Goal: Task Accomplishment & Management: Use online tool/utility

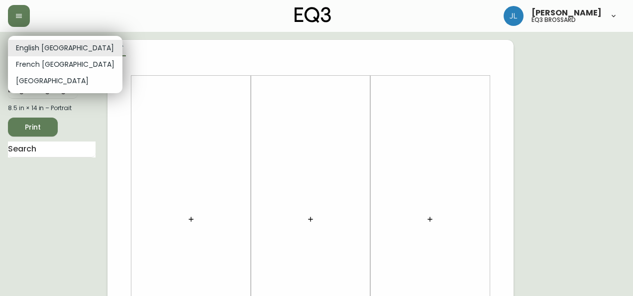
click at [47, 62] on li "French [GEOGRAPHIC_DATA]" at bounding box center [65, 64] width 115 height 16
type input "fr_CA"
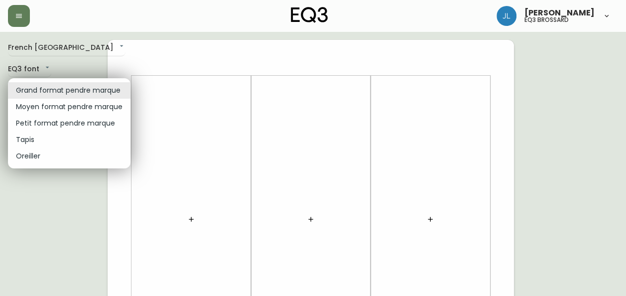
click at [69, 125] on li "Petit format pendre marque" at bounding box center [69, 123] width 122 height 16
type input "small"
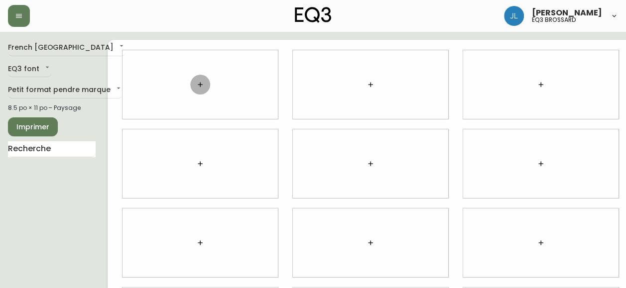
click at [202, 80] on button "button" at bounding box center [200, 85] width 20 height 20
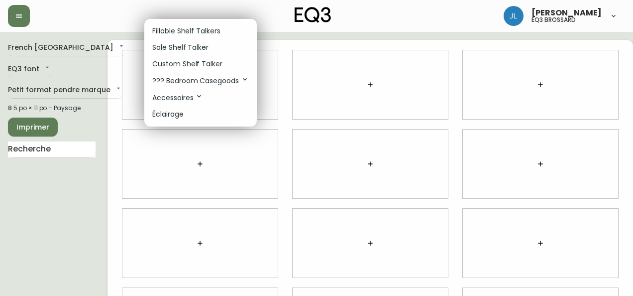
click at [188, 70] on li "Custom Shelf Talker" at bounding box center [200, 64] width 113 height 16
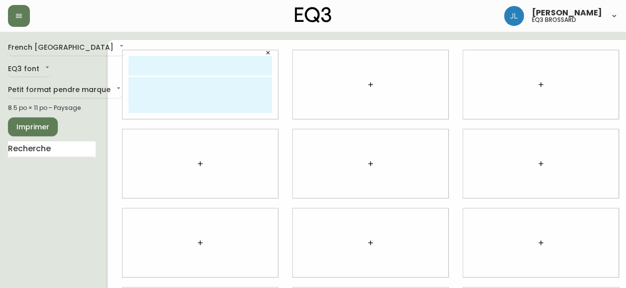
click at [365, 84] on button "button" at bounding box center [371, 85] width 20 height 20
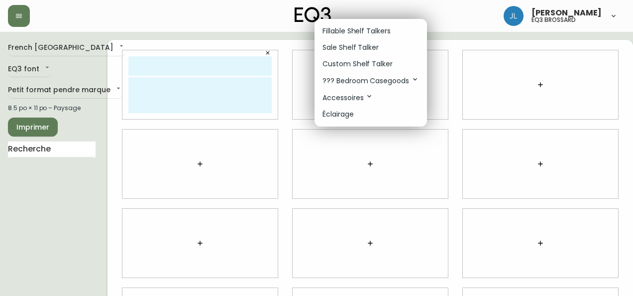
click at [377, 28] on p "Fillable Shelf Talkers" at bounding box center [357, 31] width 68 height 10
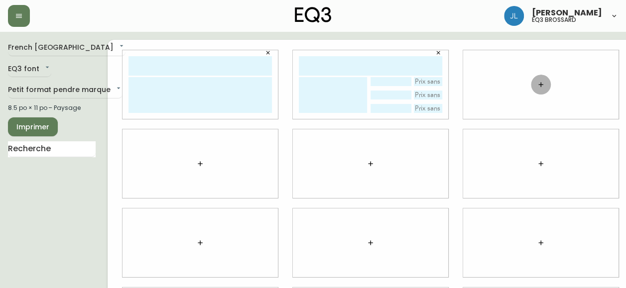
click at [543, 84] on icon "button" at bounding box center [541, 85] width 8 height 8
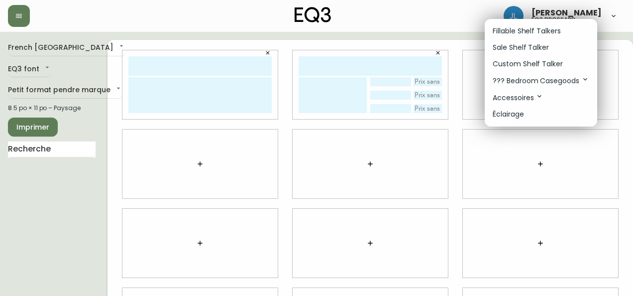
click at [525, 44] on p "Sale Shelf Talker" at bounding box center [521, 47] width 56 height 10
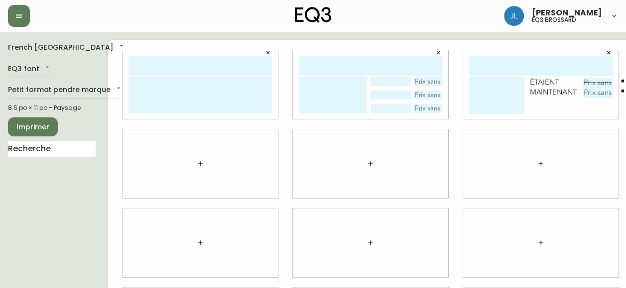
click at [266, 52] on icon "button" at bounding box center [268, 53] width 6 height 6
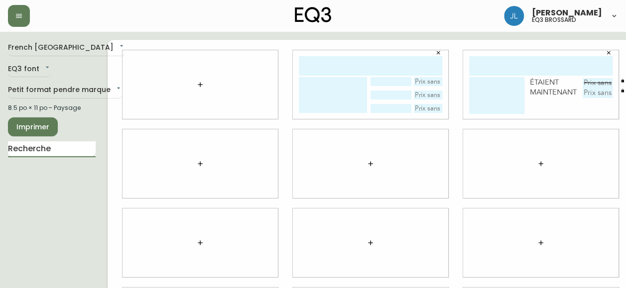
click at [31, 147] on input "text" at bounding box center [52, 149] width 88 height 16
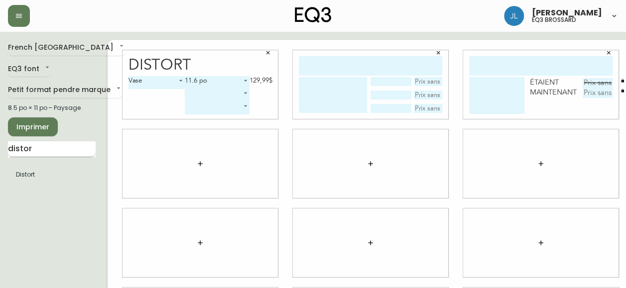
click at [16, 152] on input "distor" at bounding box center [52, 149] width 88 height 16
type input "trundle"
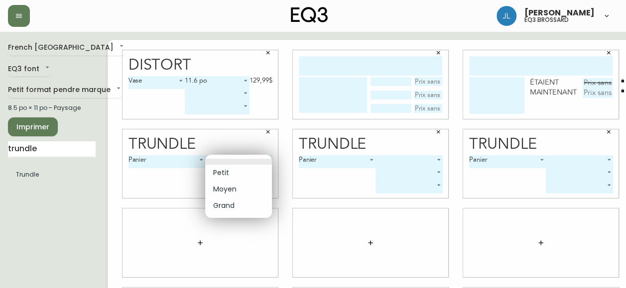
click at [223, 160] on body "[PERSON_NAME] eq3 [PERSON_NAME] French Canada fr_CA EQ3 font EQ3 Petit format p…" at bounding box center [313, 223] width 626 height 446
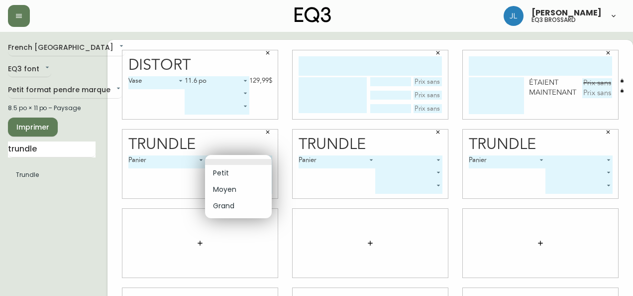
click at [228, 174] on li "Petit" at bounding box center [238, 173] width 67 height 16
type input "0"
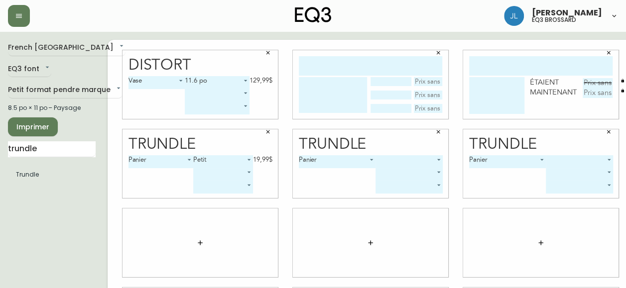
click at [407, 158] on body "[PERSON_NAME] eq3 [PERSON_NAME] French Canada fr_CA EQ3 font EQ3 Petit format p…" at bounding box center [313, 223] width 626 height 446
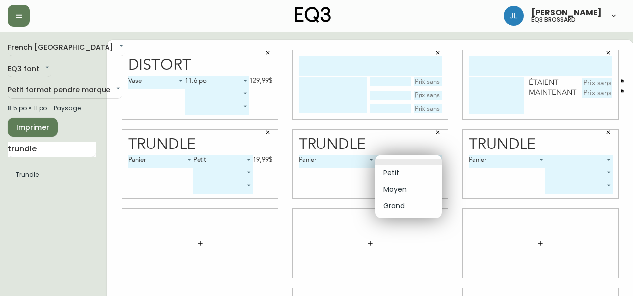
click at [398, 190] on li "Moyen" at bounding box center [408, 189] width 67 height 16
type input "1"
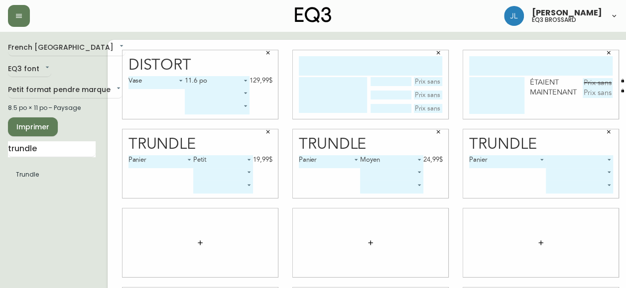
click at [562, 157] on body "[PERSON_NAME] eq3 [PERSON_NAME] French Canada fr_CA EQ3 font EQ3 Petit format p…" at bounding box center [313, 223] width 626 height 446
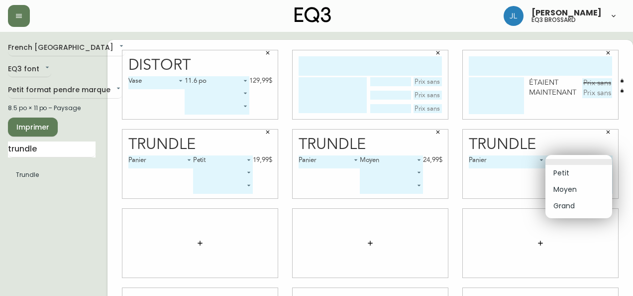
click at [565, 205] on li "Grand" at bounding box center [579, 206] width 67 height 16
type input "2"
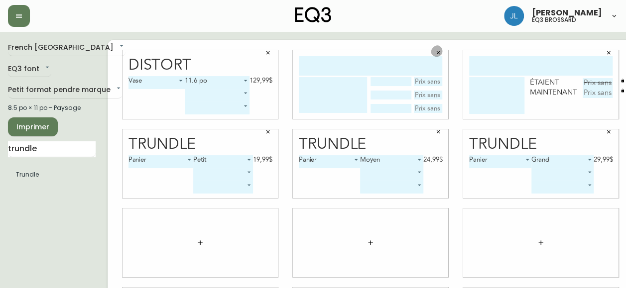
click at [436, 60] on button "button" at bounding box center [438, 52] width 15 height 15
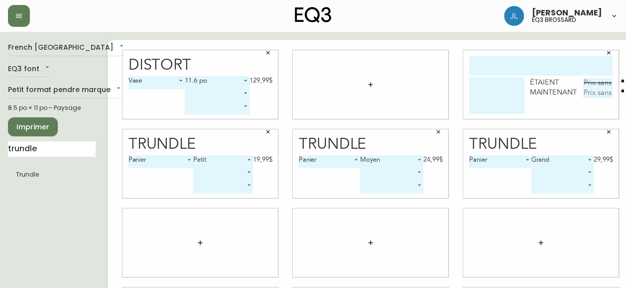
click at [613, 49] on button "button" at bounding box center [608, 52] width 15 height 15
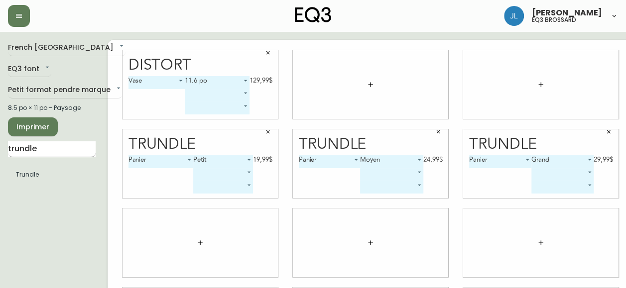
click at [9, 145] on input "trundle" at bounding box center [52, 149] width 88 height 16
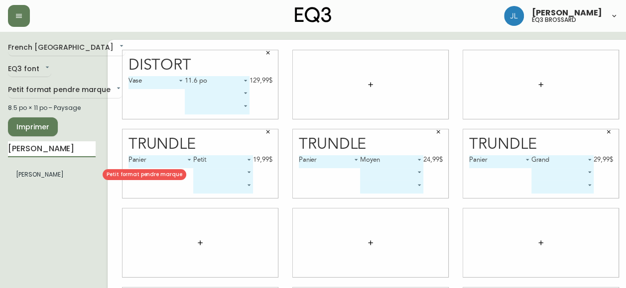
type input "[PERSON_NAME]"
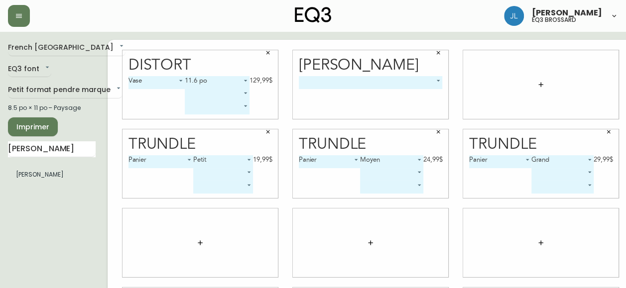
click at [420, 82] on body "[PERSON_NAME] eq3 [PERSON_NAME] French Canada fr_CA EQ3 font EQ3 Petit format p…" at bounding box center [313, 223] width 626 height 446
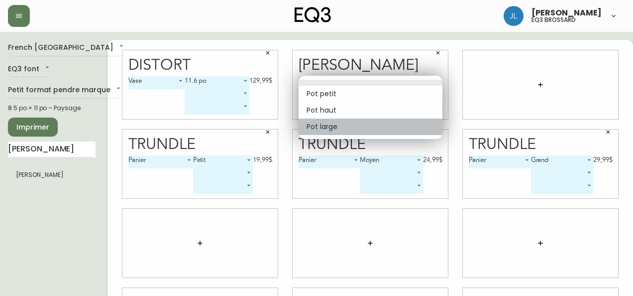
click at [383, 123] on li "Pot large" at bounding box center [371, 127] width 144 height 16
type input "2"
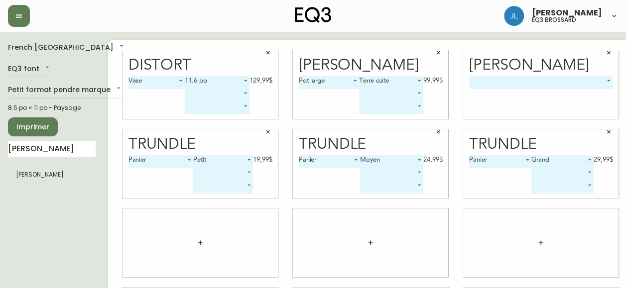
click at [506, 81] on body "[PERSON_NAME] eq3 [PERSON_NAME] French Canada fr_CA EQ3 font EQ3 Petit format p…" at bounding box center [313, 223] width 626 height 446
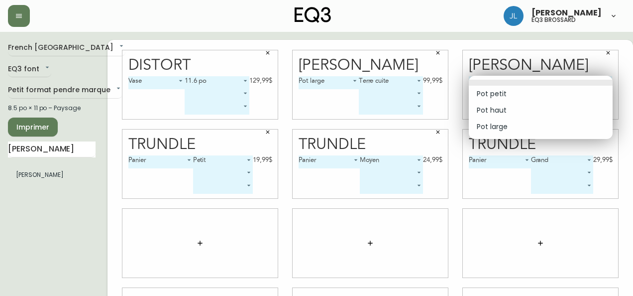
click at [505, 115] on li "Pot haut" at bounding box center [541, 110] width 144 height 16
type input "1"
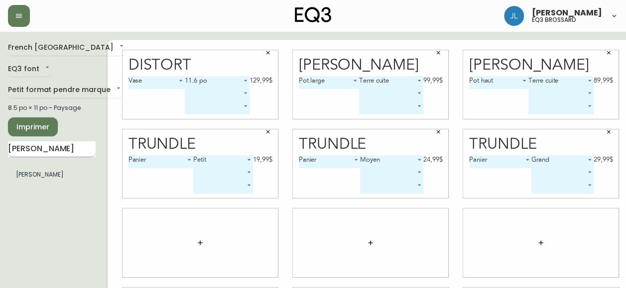
click at [75, 149] on input "[PERSON_NAME]" at bounding box center [52, 149] width 88 height 16
type input "terrac"
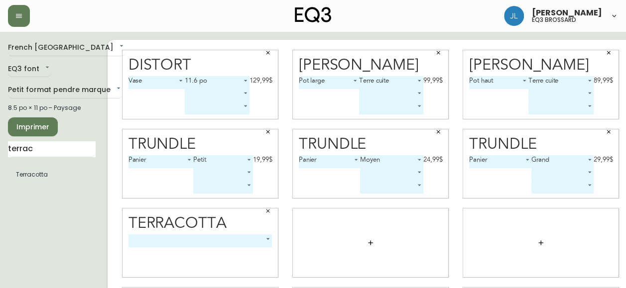
click at [159, 242] on body "[PERSON_NAME] eq3 [PERSON_NAME] French Canada fr_CA EQ3 font EQ3 Petit format p…" at bounding box center [313, 223] width 626 height 446
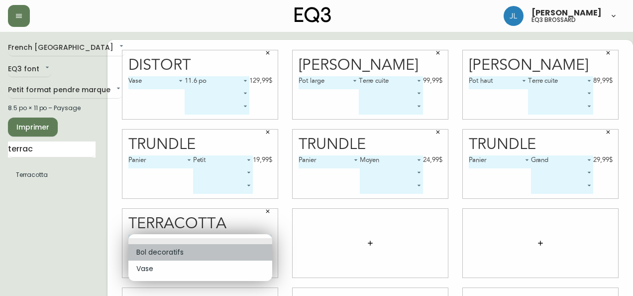
click at [163, 256] on li "Bol decoratifs" at bounding box center [200, 252] width 144 height 16
type input "0"
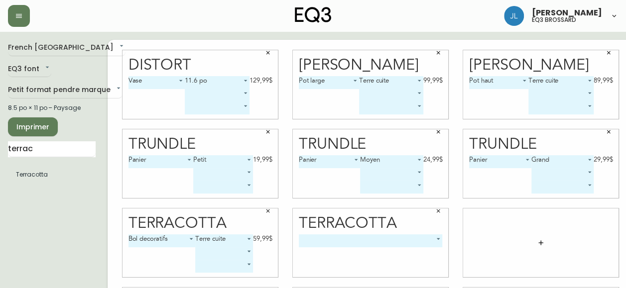
click at [371, 247] on div "​ -1" at bounding box center [371, 256] width 144 height 43
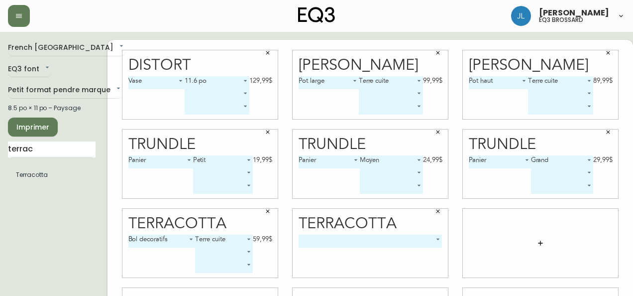
click at [360, 237] on body "[PERSON_NAME] eq3 [PERSON_NAME] French Canada fr_CA EQ3 font EQ3 Petit format p…" at bounding box center [316, 223] width 633 height 446
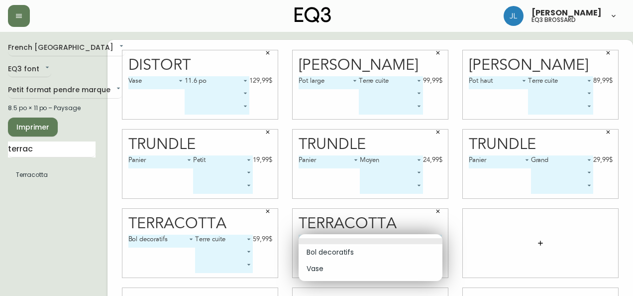
click at [330, 265] on li "Vase" at bounding box center [371, 268] width 144 height 16
type input "1"
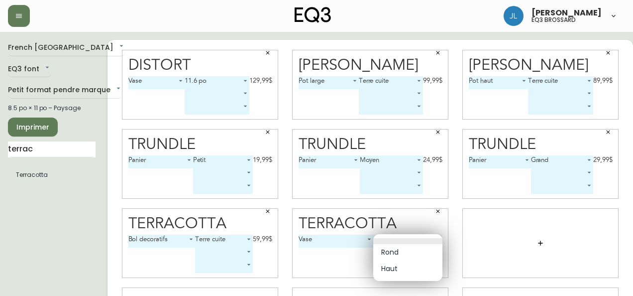
click at [410, 239] on body "[PERSON_NAME] eq3 [PERSON_NAME] French Canada fr_CA EQ3 font EQ3 Petit format p…" at bounding box center [316, 223] width 633 height 446
click at [398, 255] on li "Rond" at bounding box center [407, 252] width 69 height 16
type input "0"
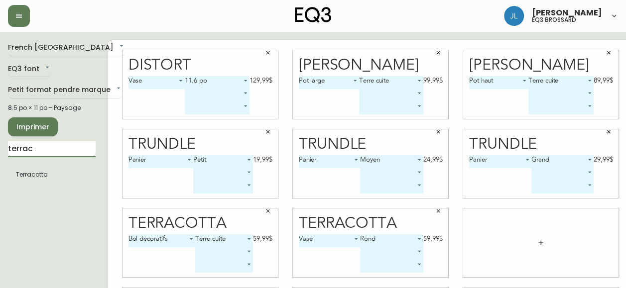
click at [46, 146] on input "terrac" at bounding box center [52, 149] width 88 height 16
type input "crumple"
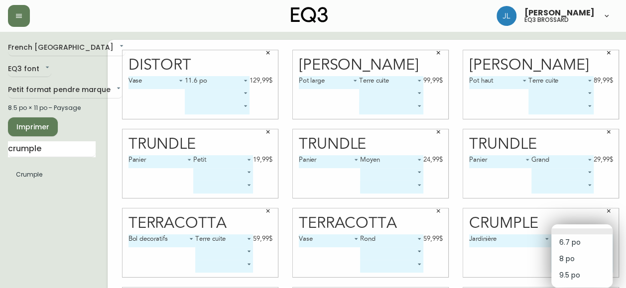
click at [574, 238] on body "[PERSON_NAME] eq3 [PERSON_NAME] French Canada fr_CA EQ3 font EQ3 Petit format p…" at bounding box center [313, 223] width 626 height 446
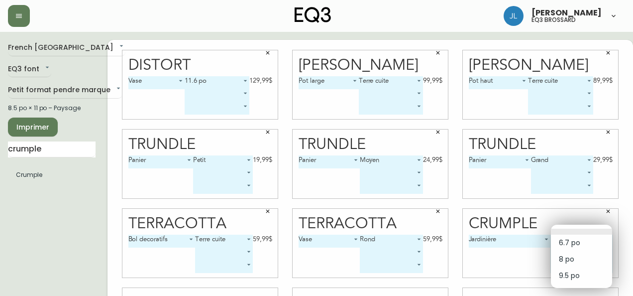
click at [575, 256] on li "8 po" at bounding box center [581, 259] width 61 height 16
type input "1"
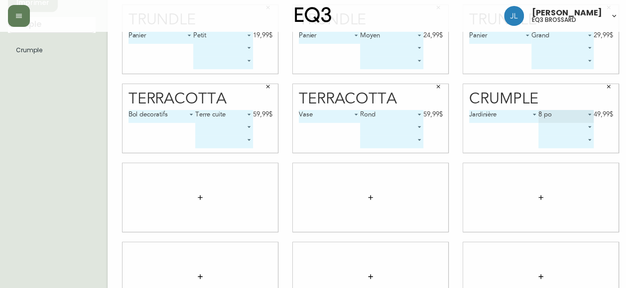
scroll to position [67, 0]
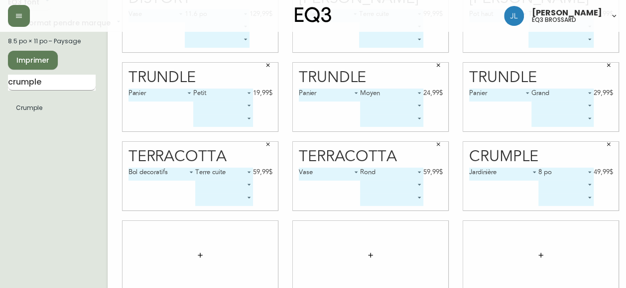
click at [44, 76] on input "crumple" at bounding box center [52, 83] width 88 height 16
type input "nori"
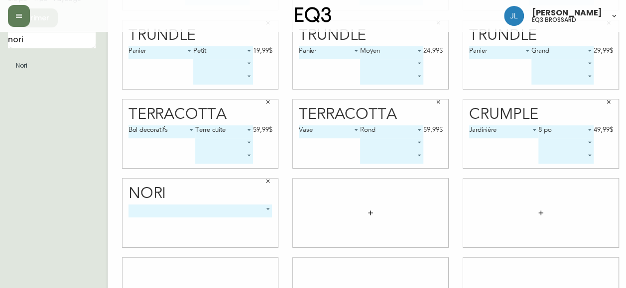
scroll to position [111, 0]
click at [191, 208] on body "[PERSON_NAME] eq3 [PERSON_NAME] French Canada fr_CA EQ3 font EQ3 Petit format p…" at bounding box center [313, 112] width 626 height 446
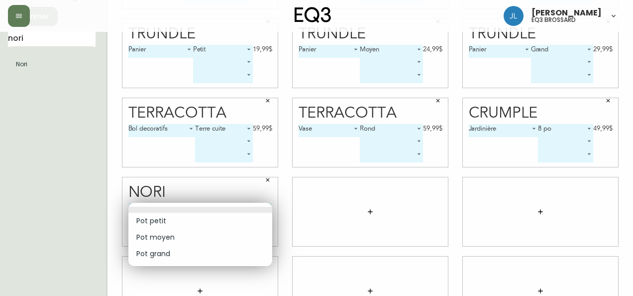
click at [178, 236] on li "Pot moyen" at bounding box center [200, 237] width 144 height 16
type input "1"
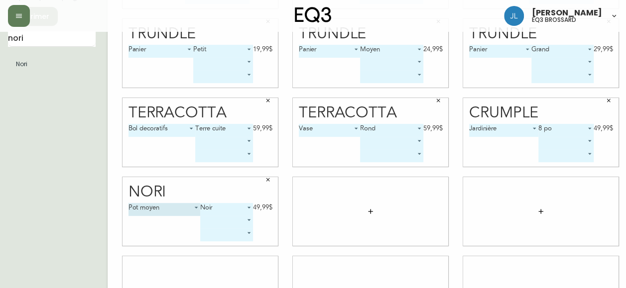
scroll to position [91, 0]
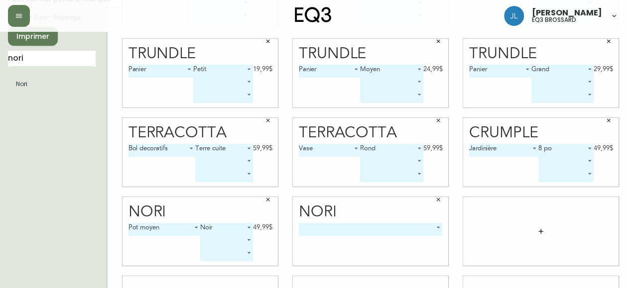
click at [350, 225] on body "[PERSON_NAME] eq3 [PERSON_NAME] French Canada fr_CA EQ3 font EQ3 Petit format p…" at bounding box center [313, 132] width 626 height 446
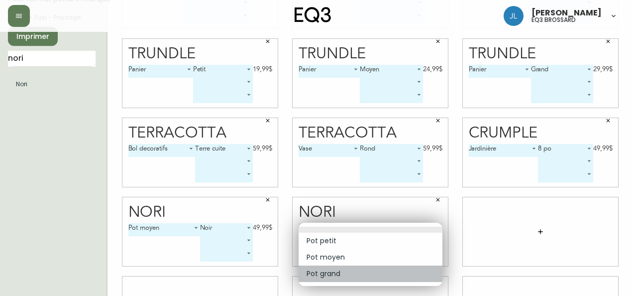
click at [330, 272] on li "Pot grand" at bounding box center [371, 273] width 144 height 16
type input "2"
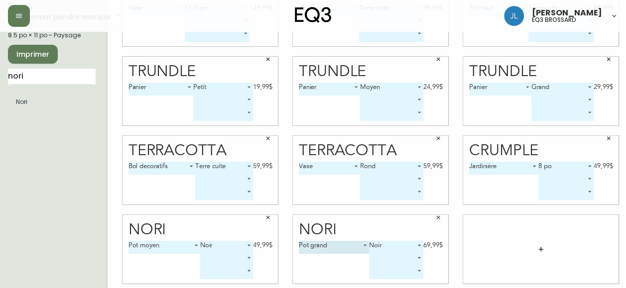
scroll to position [65, 0]
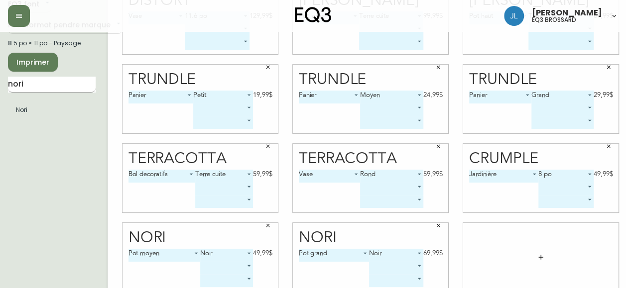
click at [40, 90] on input "nori" at bounding box center [52, 85] width 88 height 16
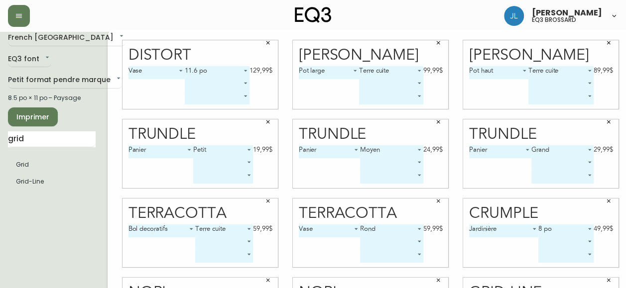
scroll to position [0, 0]
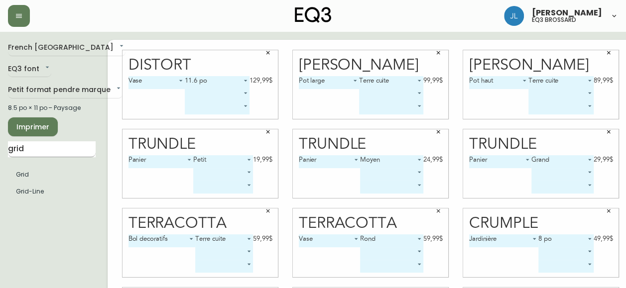
click at [30, 151] on input "grid" at bounding box center [52, 149] width 88 height 16
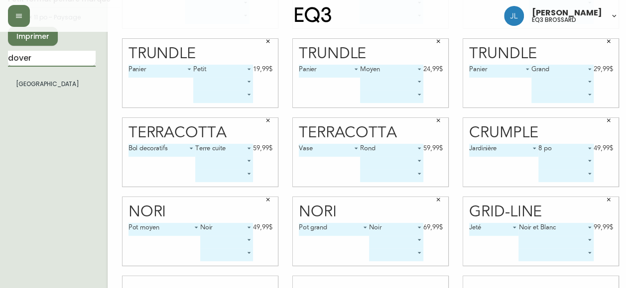
scroll to position [96, 0]
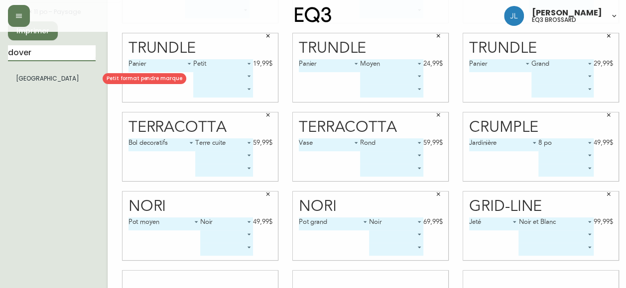
type input "dover"
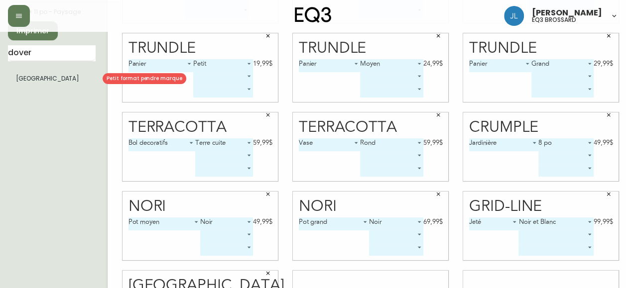
scroll to position [158, 0]
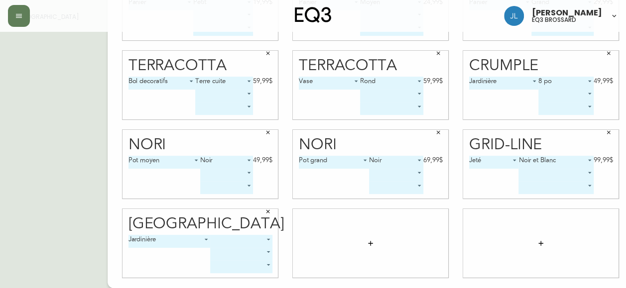
click at [246, 238] on body "[PERSON_NAME] eq3 [PERSON_NAME] French Canada fr_CA EQ3 font EQ3 Petit format p…" at bounding box center [313, 65] width 626 height 446
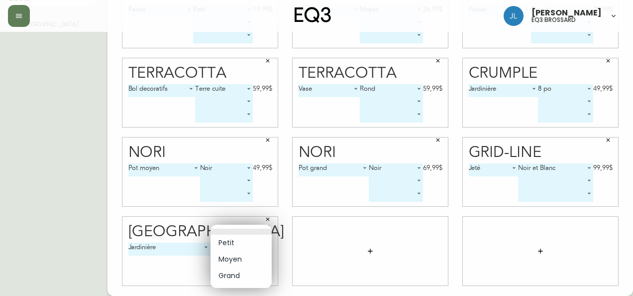
click at [242, 259] on li "Moyen" at bounding box center [241, 259] width 61 height 16
type input "1"
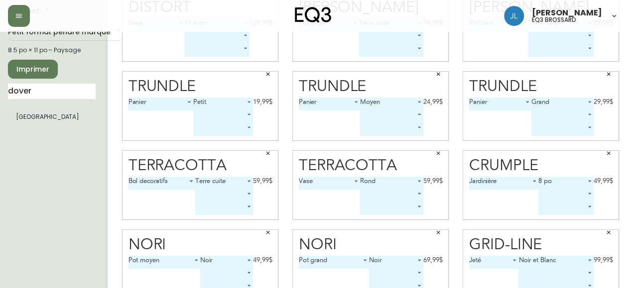
scroll to position [57, 0]
click at [34, 97] on input "dover" at bounding box center [52, 92] width 88 height 16
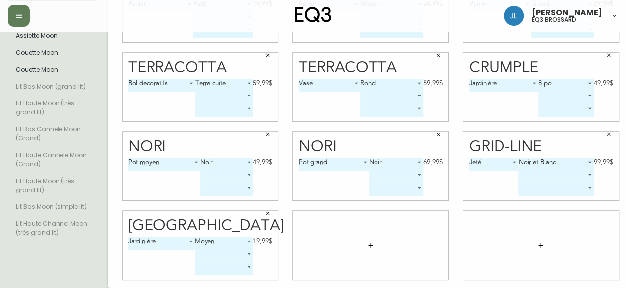
scroll to position [156, 0]
type input "moon"
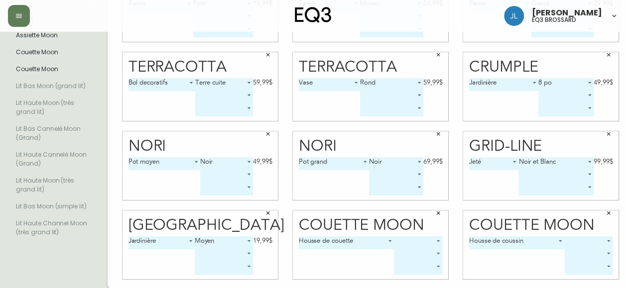
scroll to position [150, 0]
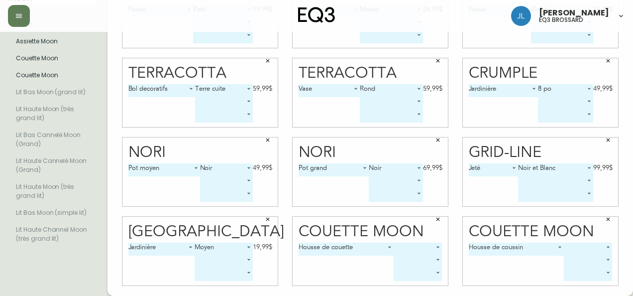
click at [428, 241] on body "[PERSON_NAME] eq3 [PERSON_NAME] French Canada fr_CA EQ3 font EQ3 Petit format p…" at bounding box center [316, 73] width 633 height 446
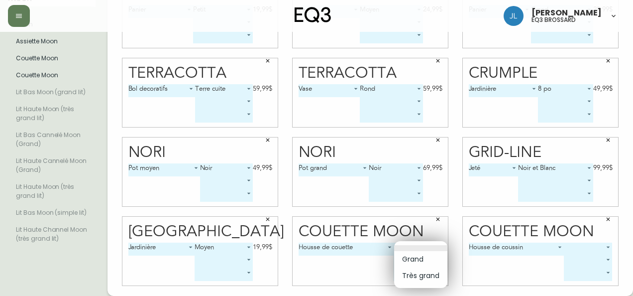
click at [420, 260] on li "Grand" at bounding box center [420, 259] width 53 height 16
type input "0"
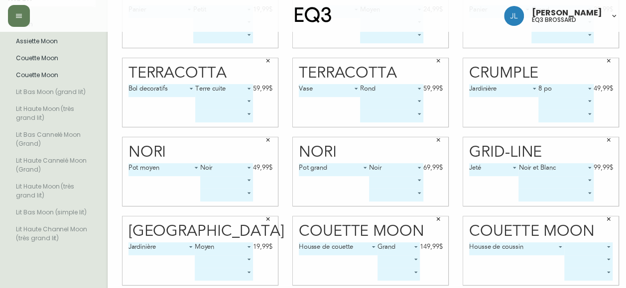
click at [593, 245] on body "[PERSON_NAME] eq3 [PERSON_NAME] French Canada fr_CA EQ3 font EQ3 Petit format p…" at bounding box center [313, 73] width 626 height 446
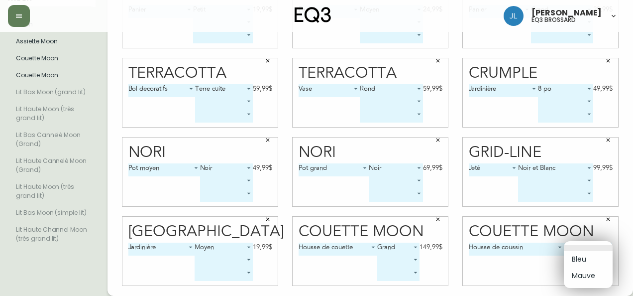
click at [609, 221] on div at bounding box center [316, 148] width 633 height 296
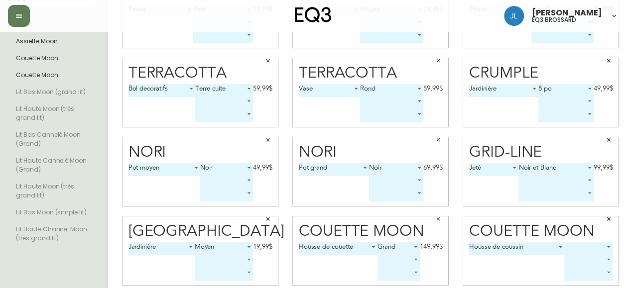
click at [609, 221] on icon "button" at bounding box center [608, 219] width 6 height 6
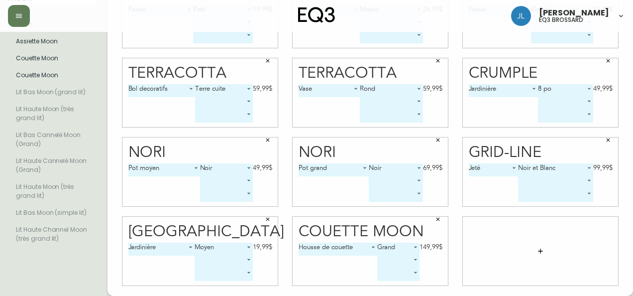
click at [390, 256] on body "[PERSON_NAME] eq3 [PERSON_NAME] French Canada fr_CA EQ3 font EQ3 Petit format p…" at bounding box center [316, 73] width 633 height 446
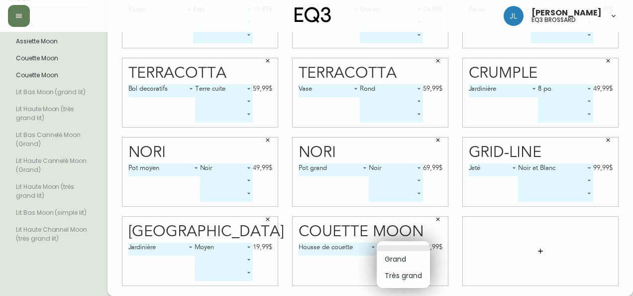
click at [390, 274] on li "Très grand" at bounding box center [403, 275] width 53 height 16
type input "1"
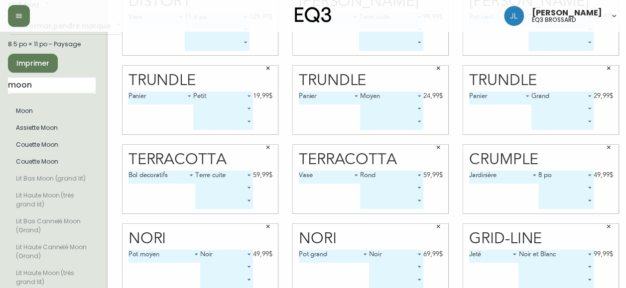
scroll to position [58, 0]
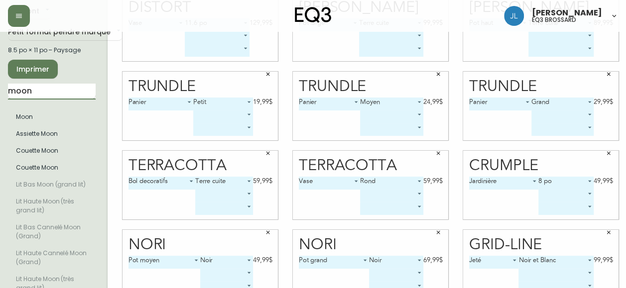
click at [30, 92] on input "moon" at bounding box center [52, 92] width 88 height 16
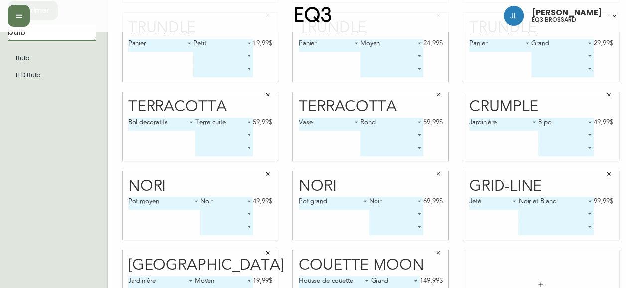
scroll to position [123, 0]
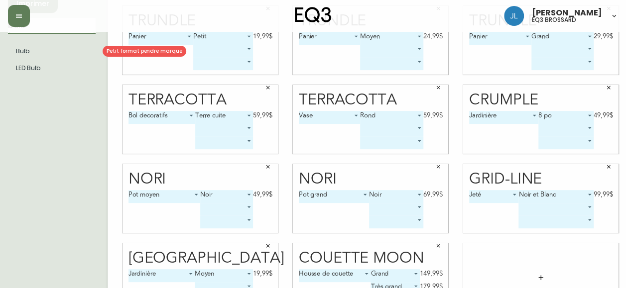
type input "bulb"
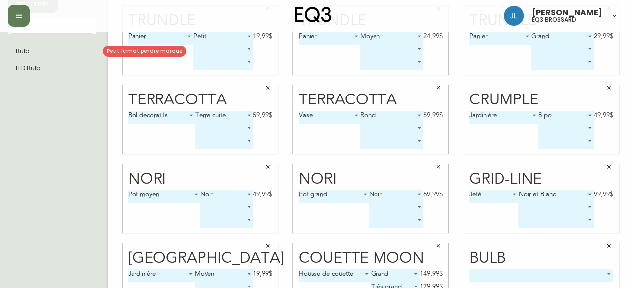
scroll to position [158, 0]
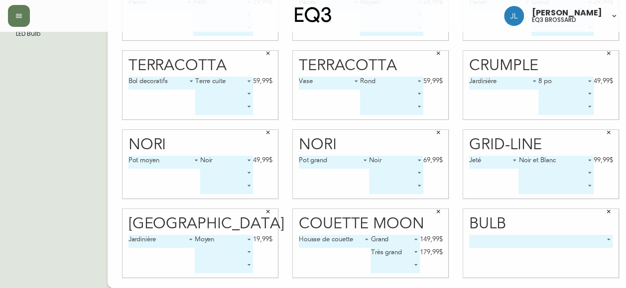
click at [529, 241] on body "[PERSON_NAME] eq3 [PERSON_NAME] French Canada fr_CA EQ3 font EQ3 Petit format p…" at bounding box center [313, 65] width 626 height 446
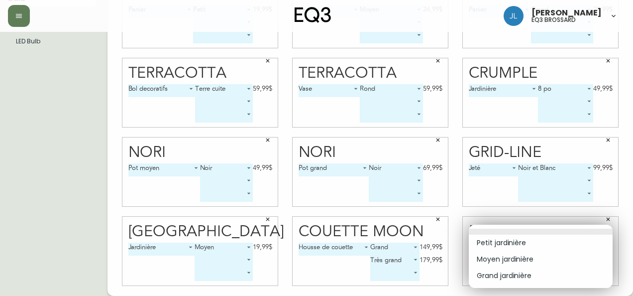
click at [519, 243] on li "Petit jardinière" at bounding box center [541, 243] width 144 height 16
type input "0"
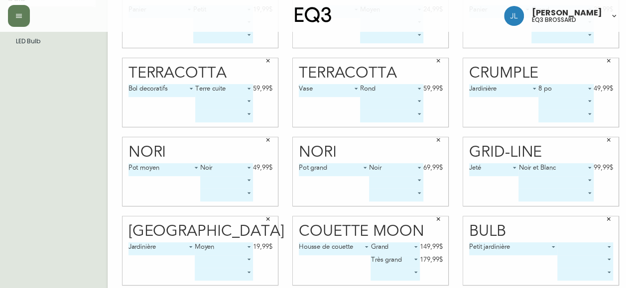
click at [576, 244] on body "[PERSON_NAME] eq3 [PERSON_NAME] French Canada fr_CA EQ3 font EQ3 Petit format p…" at bounding box center [313, 73] width 626 height 446
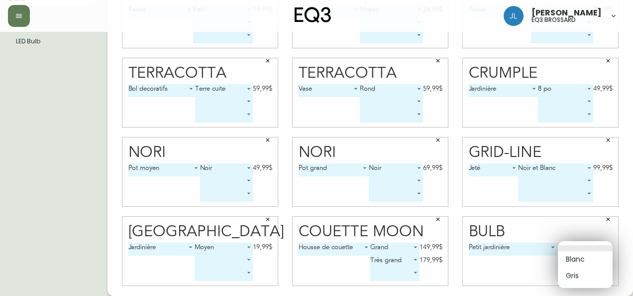
click at [591, 260] on li "Blanc" at bounding box center [585, 259] width 55 height 16
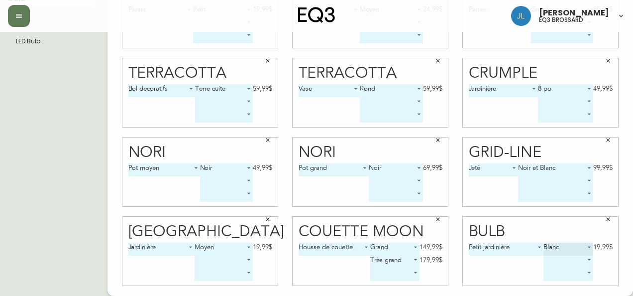
type input "0"
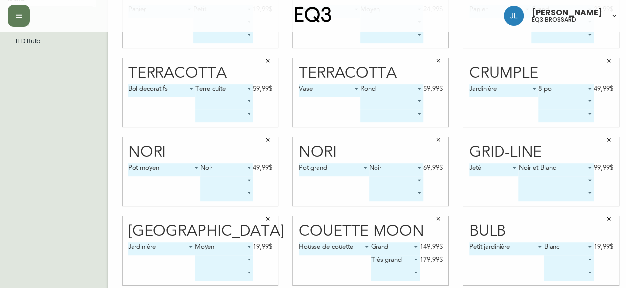
click at [572, 262] on body "[PERSON_NAME] eq3 [PERSON_NAME] French Canada fr_CA EQ3 font EQ3 Petit format p…" at bounding box center [313, 73] width 626 height 446
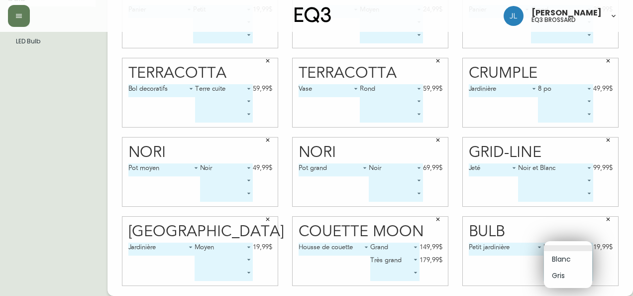
click at [569, 272] on li "Gris" at bounding box center [568, 275] width 48 height 16
type input "1"
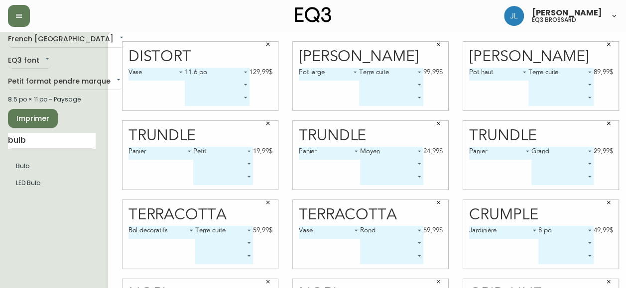
scroll to position [0, 0]
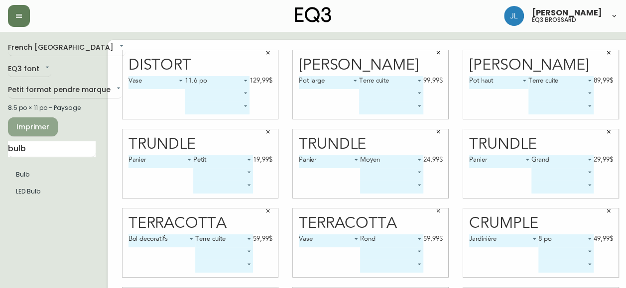
click at [36, 125] on span "Imprimer" at bounding box center [33, 127] width 34 height 12
